Goal: Information Seeking & Learning: Compare options

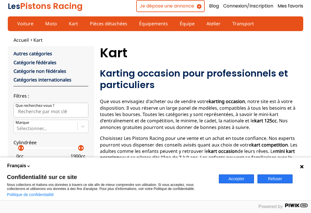
click at [281, 179] on button "Refuser" at bounding box center [275, 179] width 35 height 9
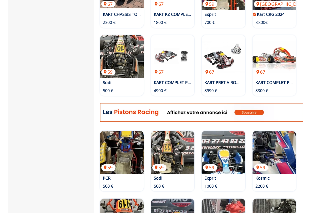
scroll to position [254, 0]
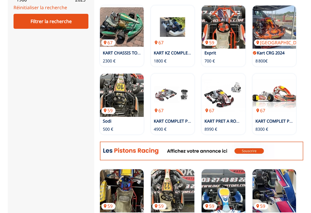
click at [127, 25] on img at bounding box center [122, 26] width 44 height 43
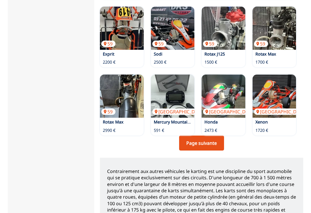
scroll to position [485, 0]
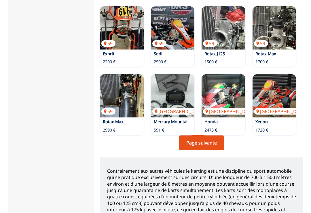
click at [123, 95] on img at bounding box center [122, 95] width 44 height 43
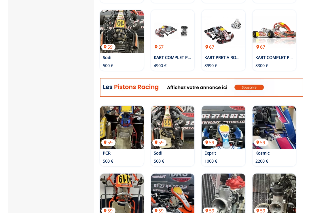
scroll to position [317, 0]
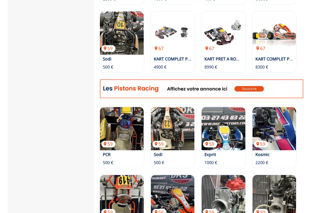
click at [125, 33] on img at bounding box center [122, 33] width 44 height 43
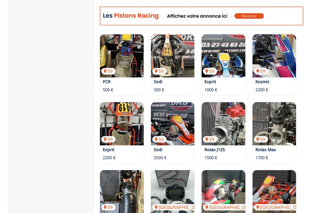
click at [276, 62] on img at bounding box center [275, 55] width 44 height 43
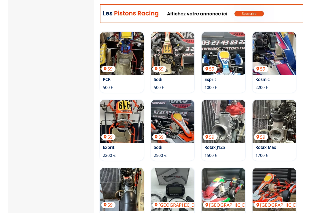
scroll to position [398, 0]
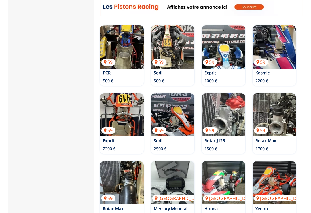
click at [178, 115] on img at bounding box center [173, 114] width 44 height 43
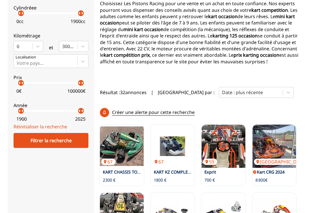
scroll to position [134, 0]
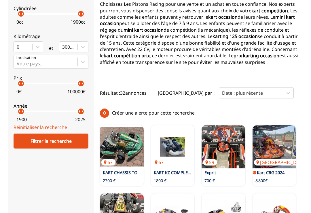
click at [167, 125] on img at bounding box center [173, 146] width 44 height 43
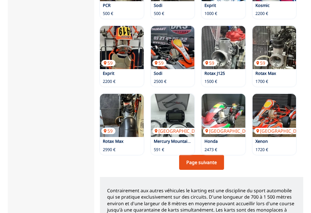
scroll to position [466, 0]
click at [125, 113] on img at bounding box center [122, 115] width 44 height 43
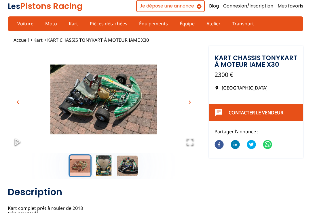
click at [135, 99] on img "Go to Slide 1" at bounding box center [104, 99] width 192 height 107
click at [123, 108] on img "Go to Slide 1" at bounding box center [104, 99] width 192 height 107
click at [108, 164] on button "Go to Slide 2" at bounding box center [103, 166] width 23 height 23
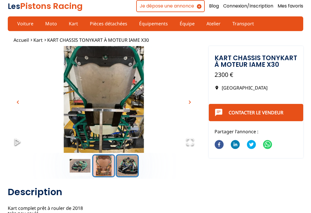
click at [134, 164] on button "Go to Slide 3" at bounding box center [127, 166] width 23 height 23
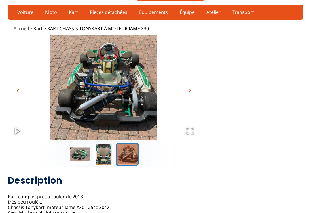
scroll to position [8, 0]
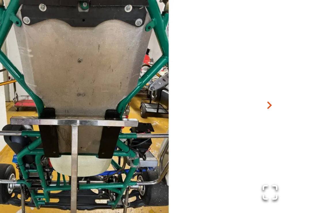
click at [187, 91] on span "chevron_right" at bounding box center [190, 94] width 7 height 7
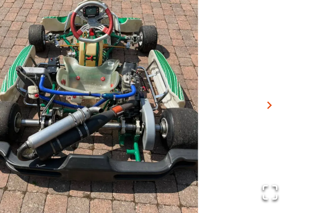
click at [187, 91] on span "chevron_right" at bounding box center [190, 94] width 7 height 7
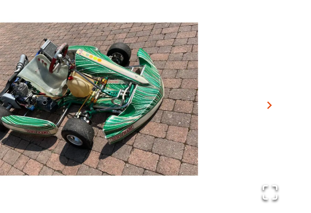
click at [187, 91] on span "chevron_right" at bounding box center [190, 94] width 7 height 7
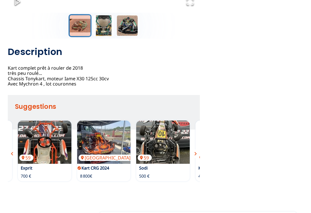
scroll to position [142, 0]
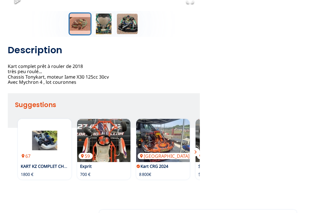
click at [52, 155] on img at bounding box center [45, 140] width 54 height 43
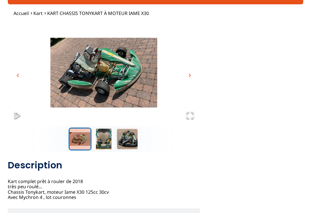
scroll to position [0, 0]
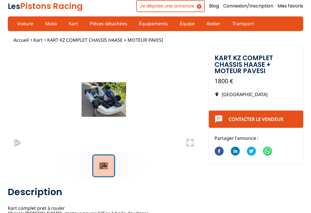
click at [111, 100] on img "Go to Slide 1" at bounding box center [104, 99] width 192 height 107
click at [111, 102] on img "Go to Slide 1" at bounding box center [104, 99] width 192 height 107
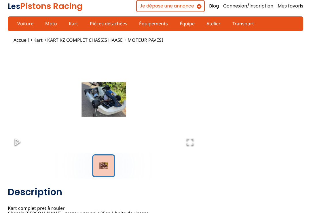
click at [106, 164] on button "Go to Slide 1" at bounding box center [103, 166] width 23 height 23
click at [109, 169] on button "Go to Slide 1" at bounding box center [103, 166] width 23 height 23
click at [195, 144] on button "Open Fullscreen" at bounding box center [190, 142] width 20 height 20
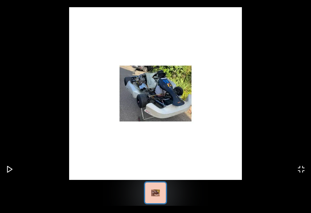
click at [306, 167] on button "Open Fullscreen" at bounding box center [302, 170] width 20 height 20
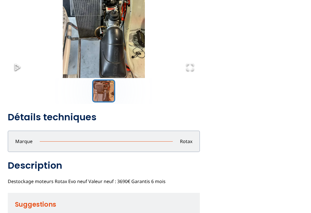
scroll to position [69, 0]
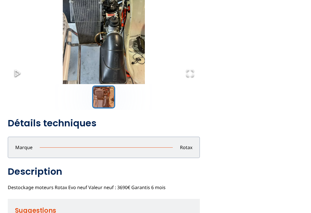
click at [84, 124] on h2 "Détails techniques" at bounding box center [104, 124] width 192 height 12
click at [85, 125] on h2 "Détails techniques" at bounding box center [104, 124] width 192 height 12
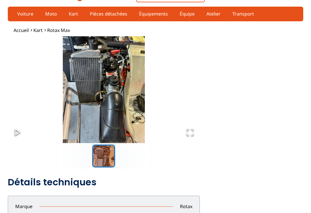
scroll to position [0, 0]
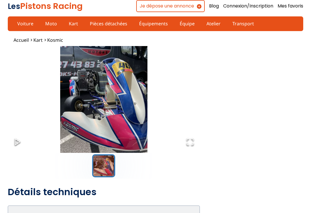
click at [121, 109] on img "Go to Slide 1" at bounding box center [104, 99] width 192 height 107
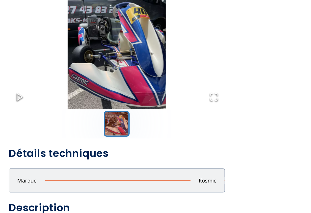
scroll to position [55, 0]
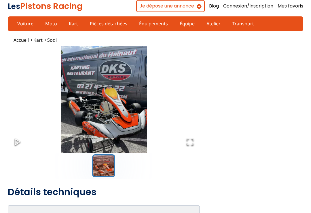
click at [114, 116] on img "Go to Slide 1" at bounding box center [104, 99] width 192 height 107
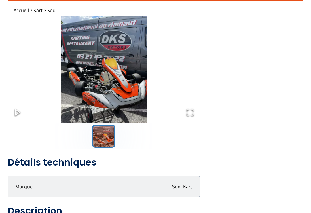
scroll to position [28, 0]
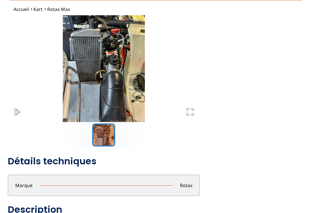
scroll to position [29, 0]
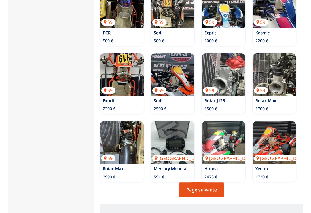
scroll to position [438, 0]
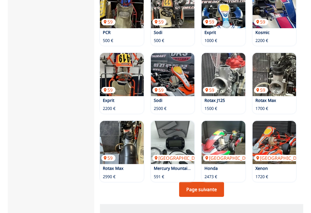
click at [214, 189] on link "Page suivante" at bounding box center [201, 189] width 45 height 15
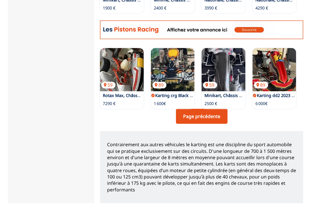
scroll to position [376, 0]
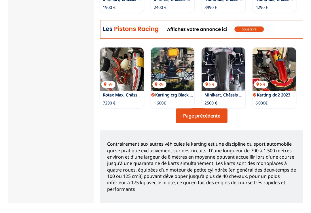
click at [210, 118] on link "Page précédente" at bounding box center [202, 116] width 52 height 15
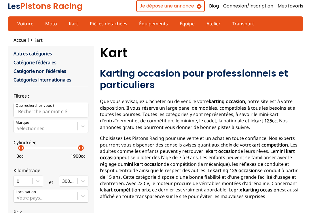
scroll to position [385, 0]
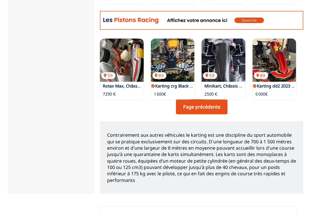
scroll to position [448, 0]
